Goal: Information Seeking & Learning: Learn about a topic

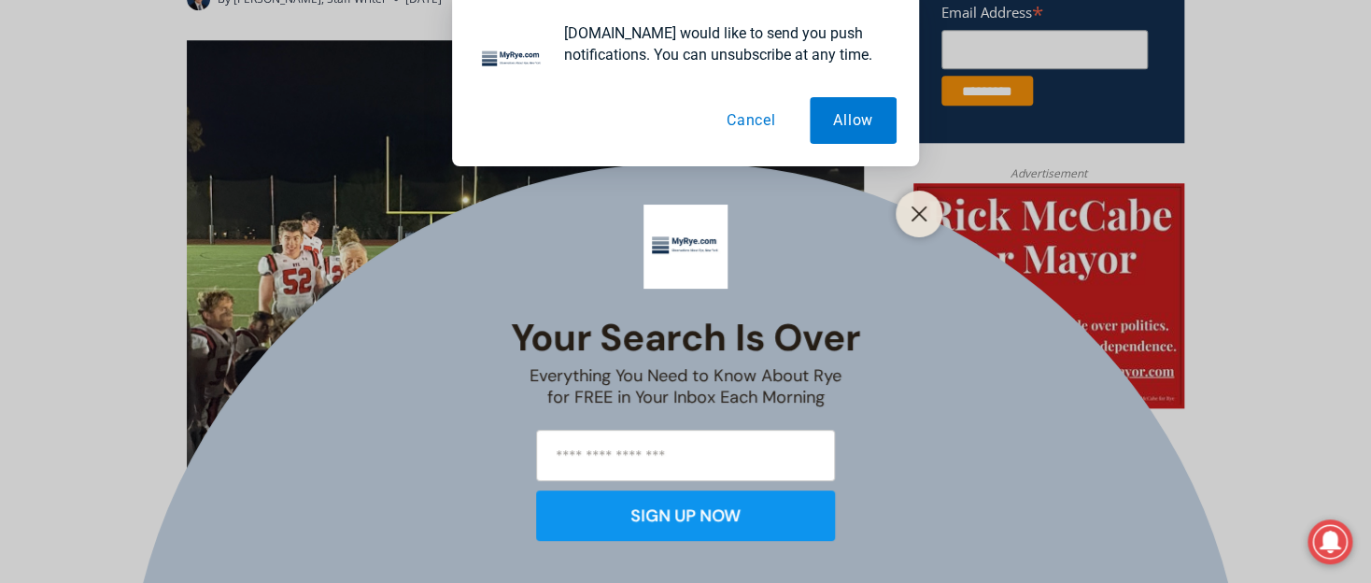
click at [746, 118] on button "Cancel" at bounding box center [751, 120] width 96 height 47
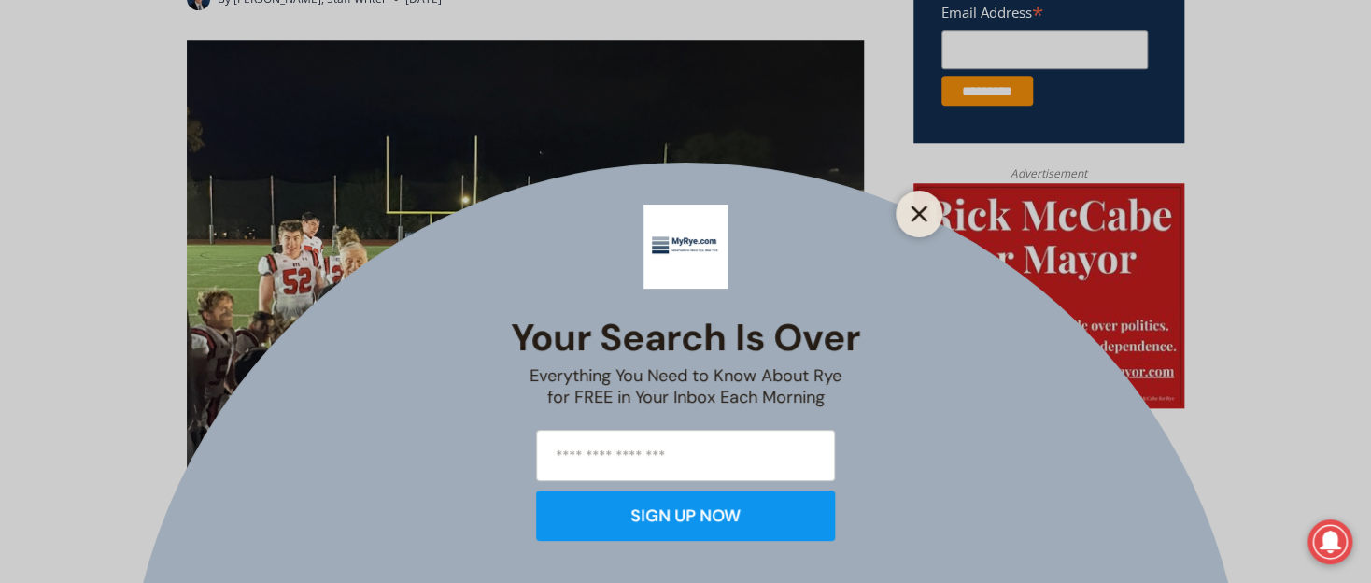
click at [917, 211] on line "Close" at bounding box center [919, 213] width 13 height 13
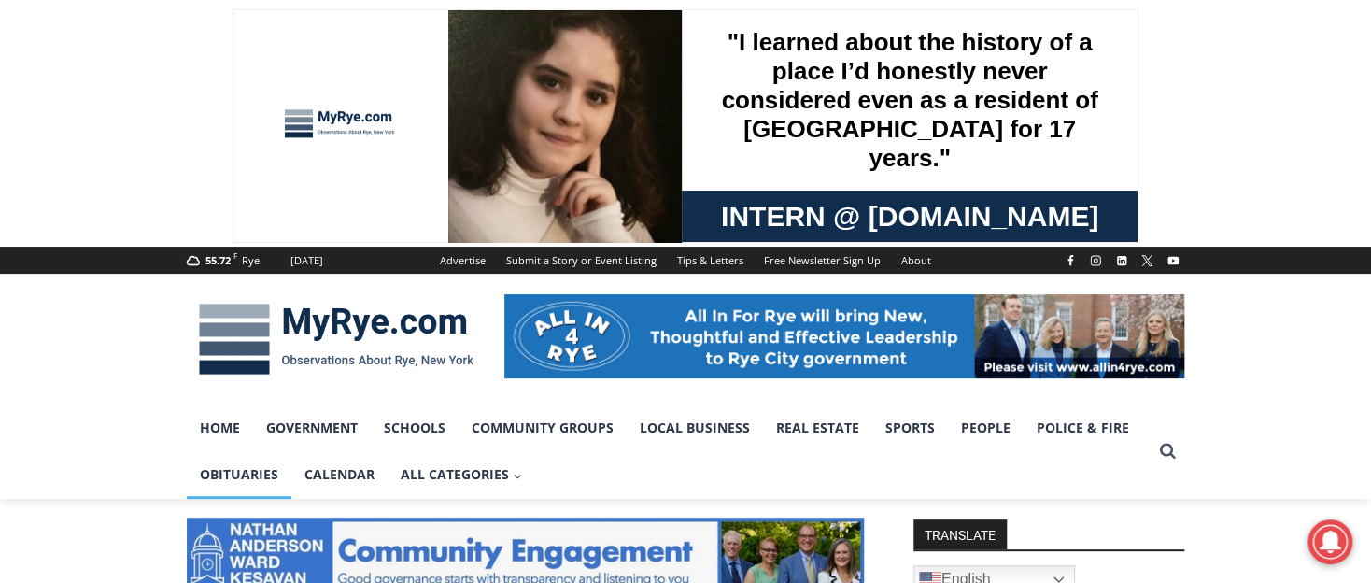
click at [241, 469] on link "Obituaries" at bounding box center [239, 474] width 105 height 47
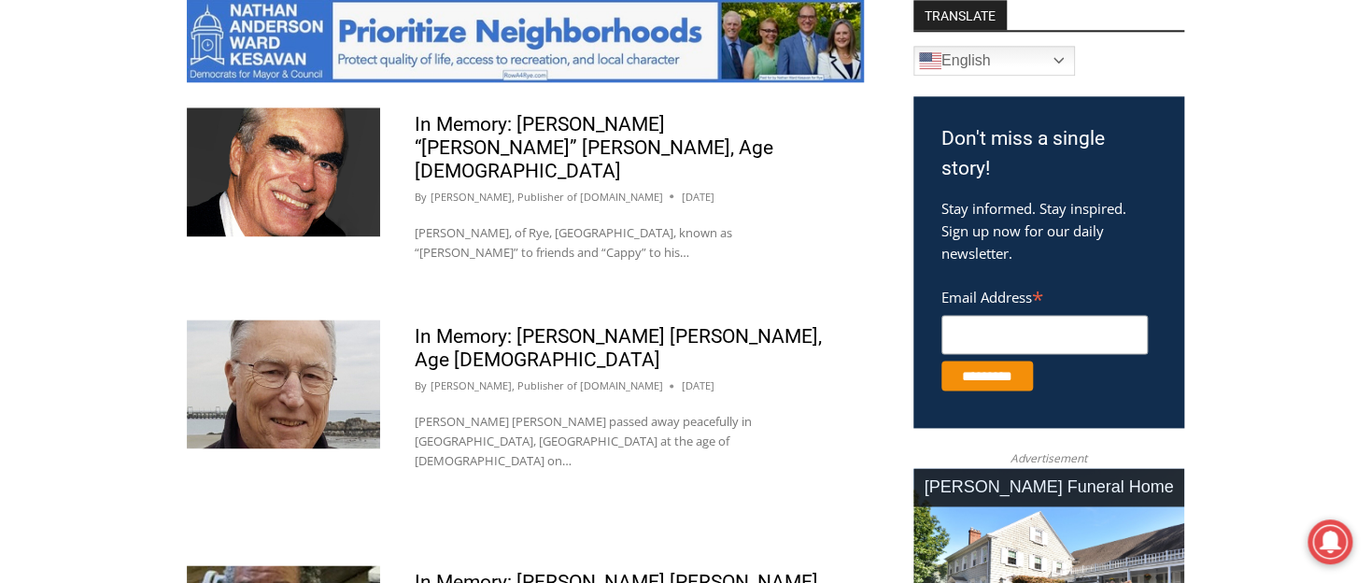
scroll to position [997, 0]
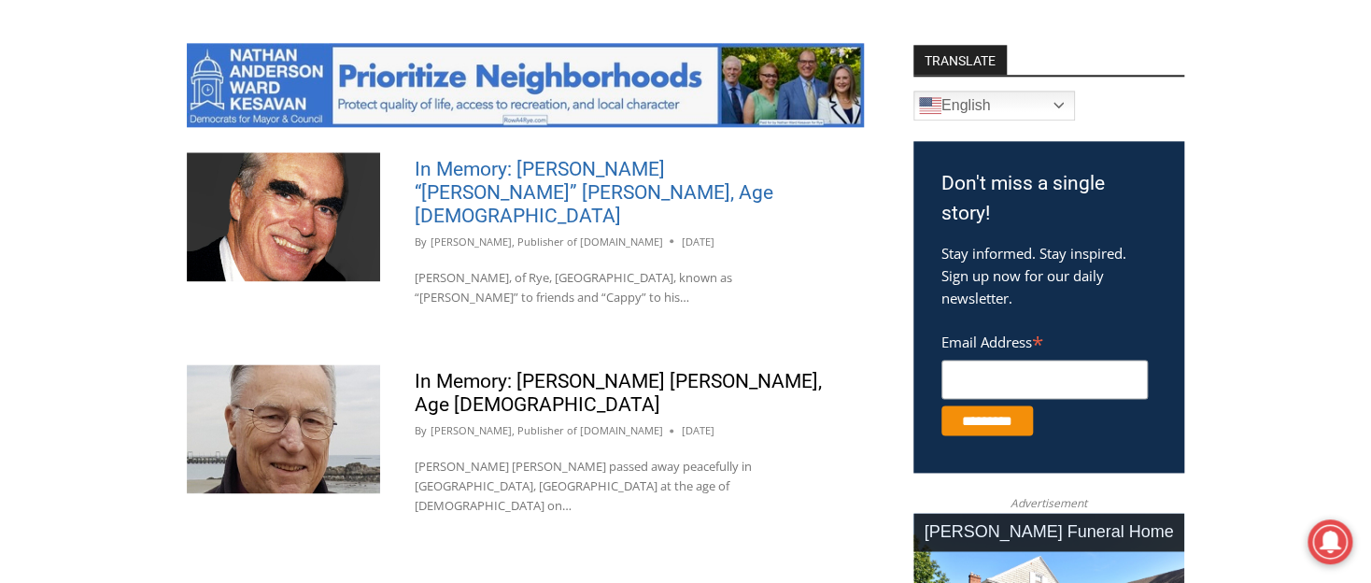
click at [540, 168] on link "In Memory: [PERSON_NAME] “[PERSON_NAME]” [PERSON_NAME], Age [DEMOGRAPHIC_DATA]" at bounding box center [594, 192] width 359 height 69
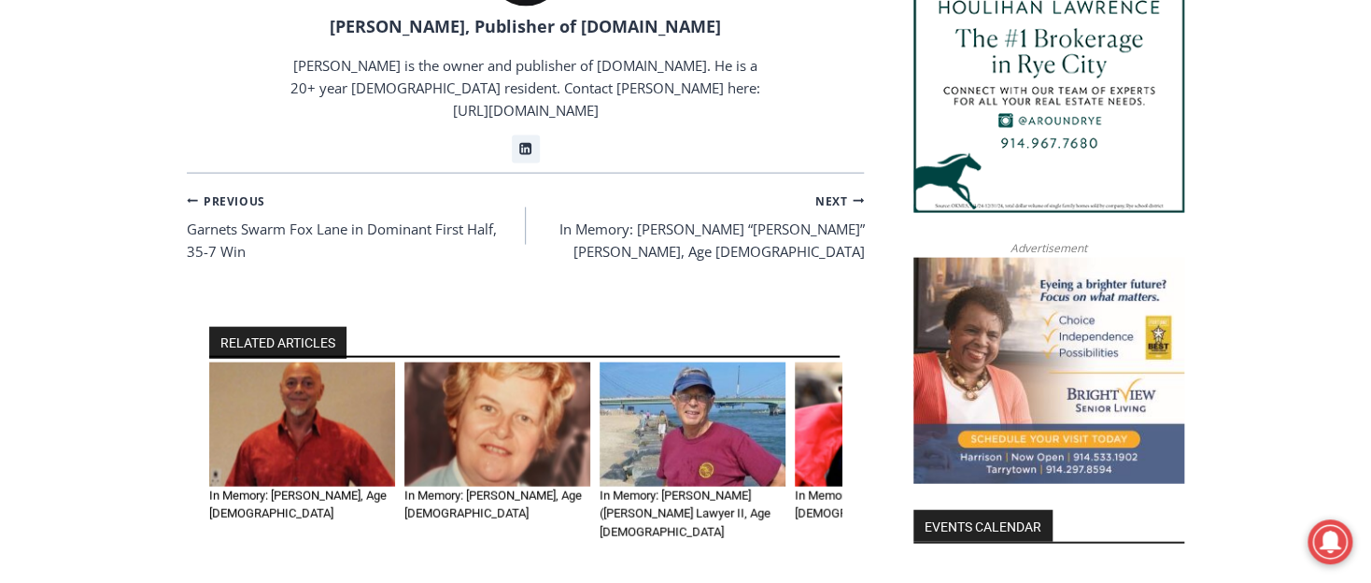
scroll to position [1838, 0]
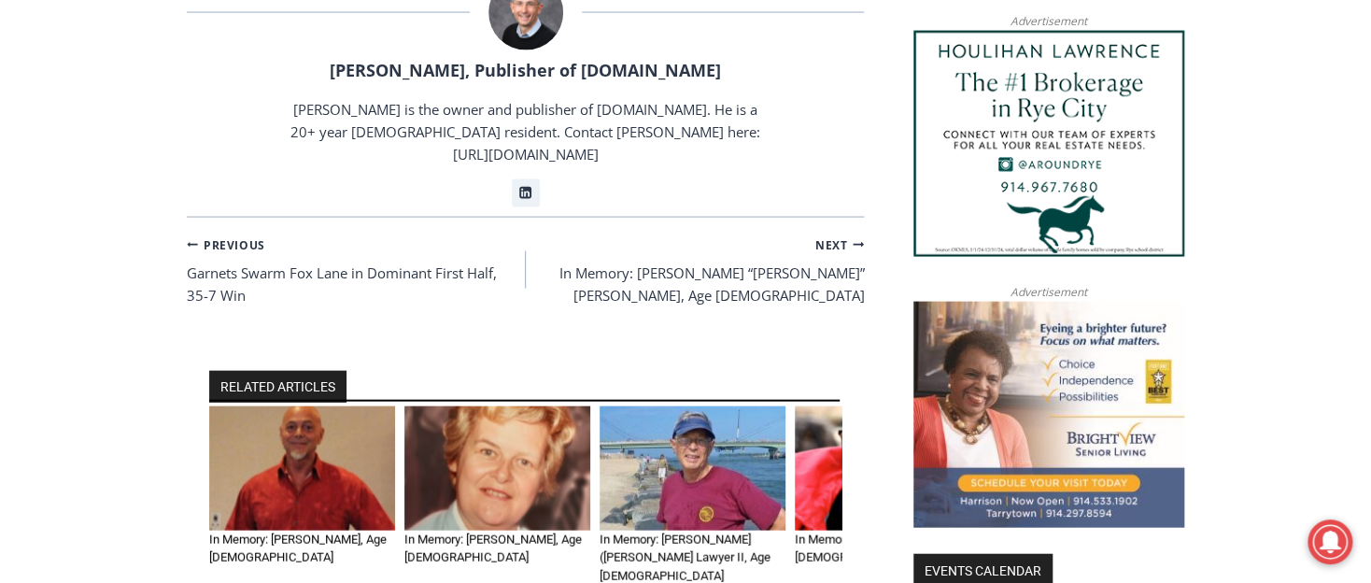
click at [321, 406] on img "1 of 6" at bounding box center [302, 468] width 186 height 124
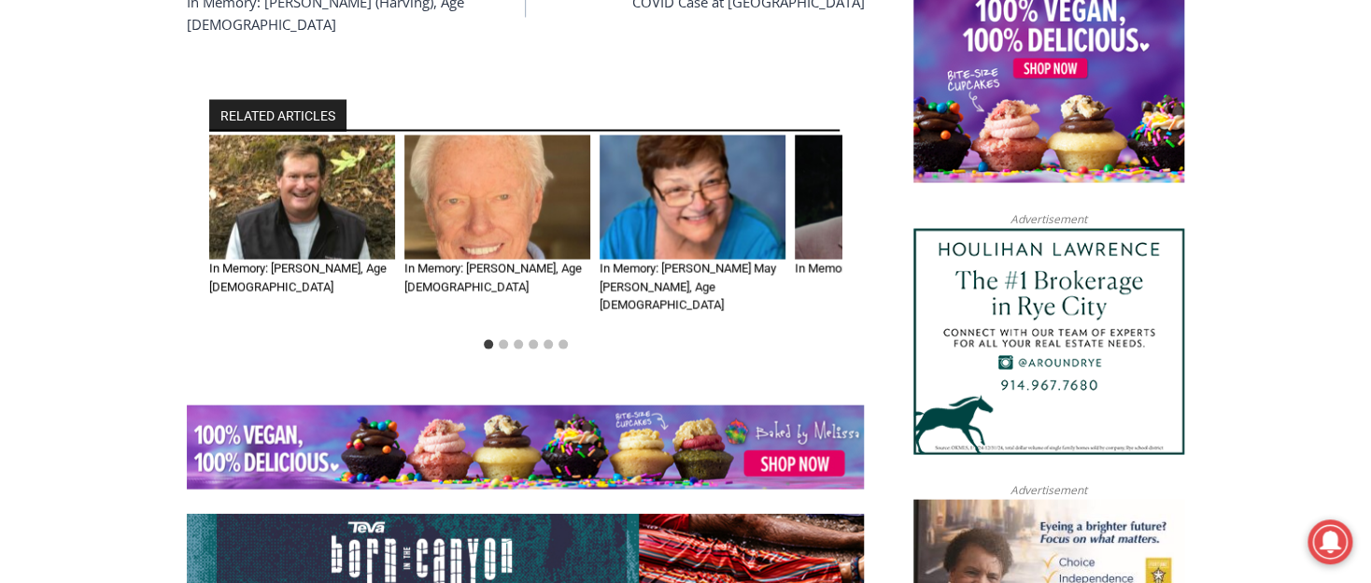
scroll to position [1651, 0]
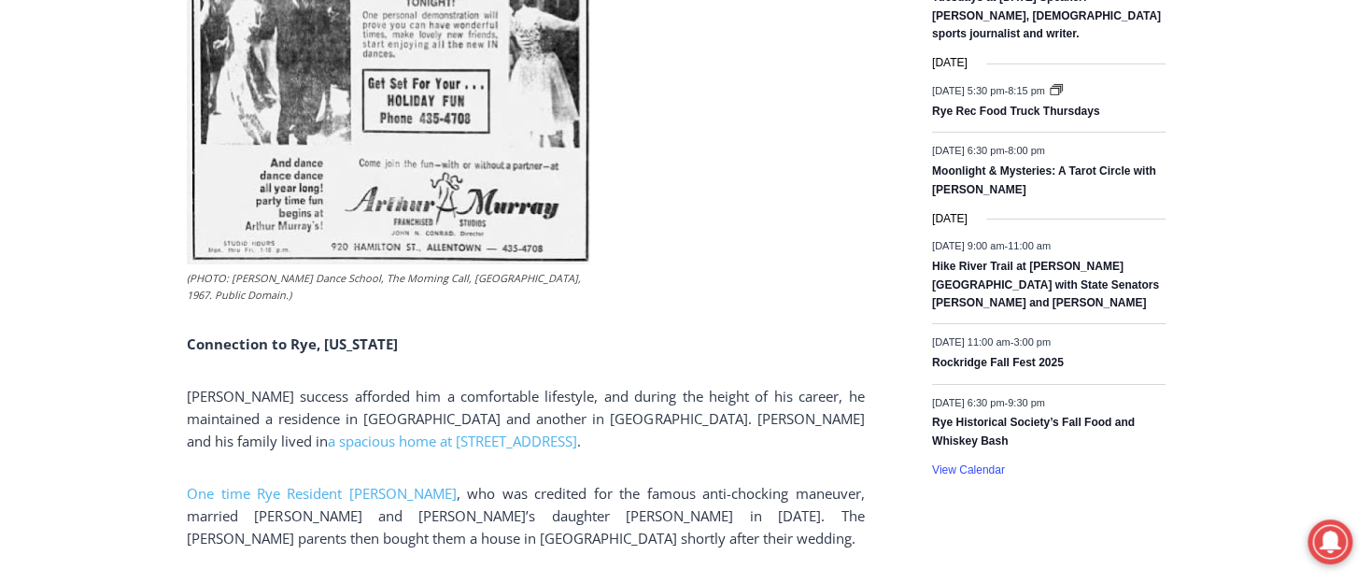
scroll to position [2861, 0]
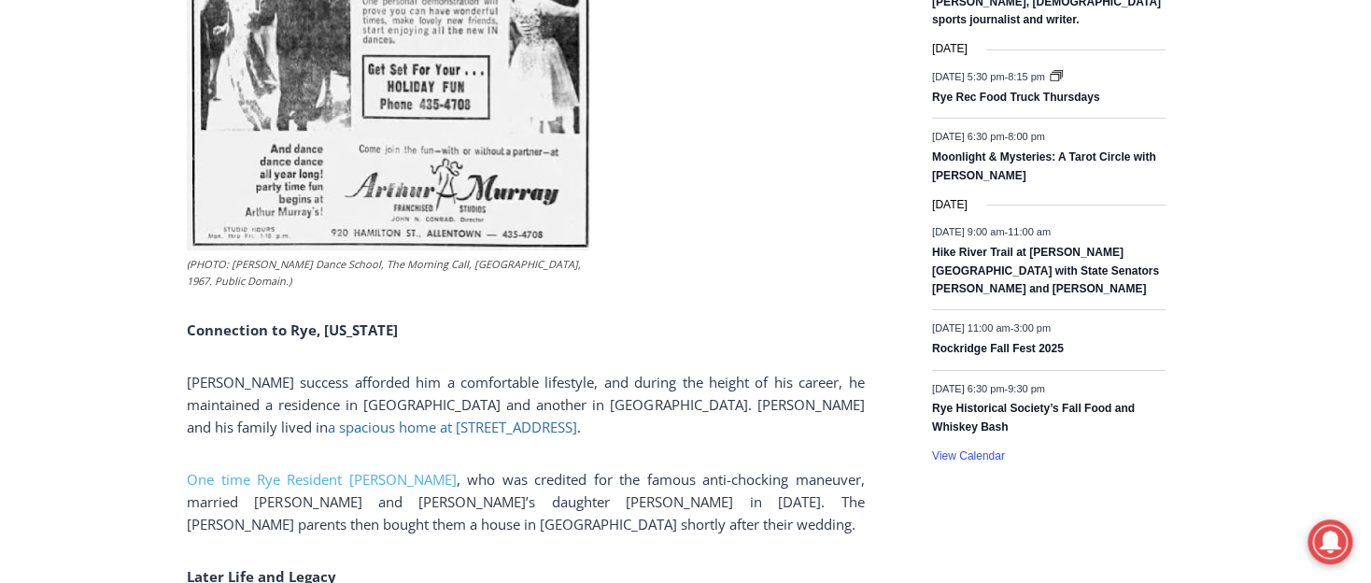
click at [328, 418] on span "a spacious home at [STREET_ADDRESS]" at bounding box center [452, 427] width 249 height 19
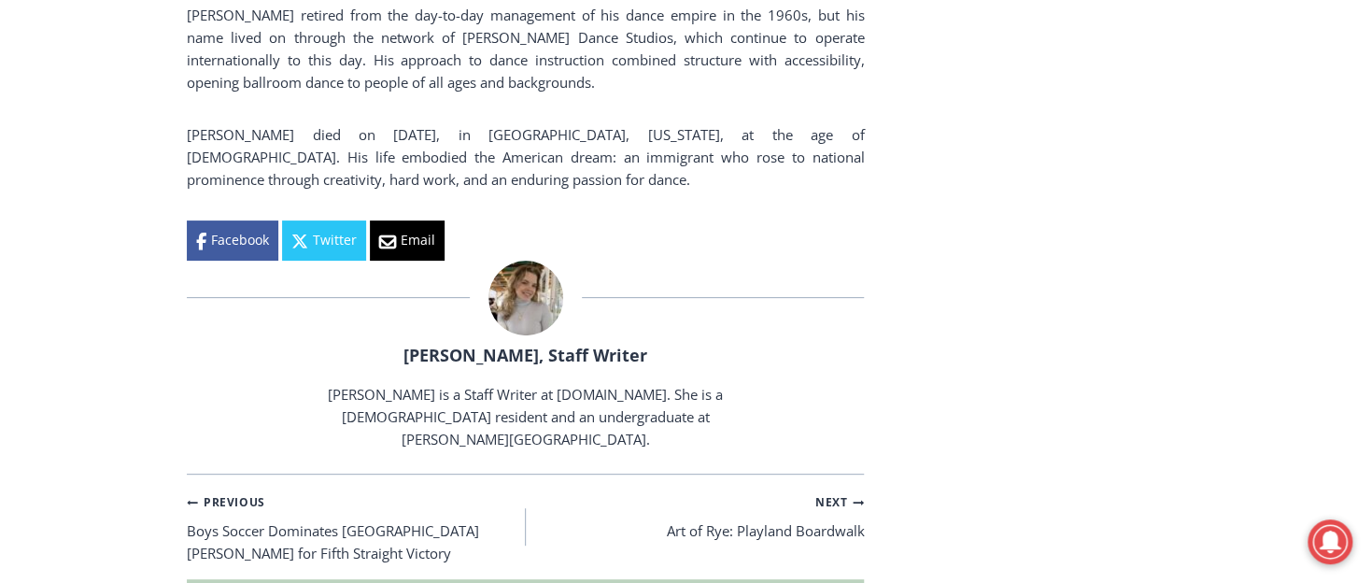
scroll to position [3515, 0]
